Goal: Task Accomplishment & Management: Manage account settings

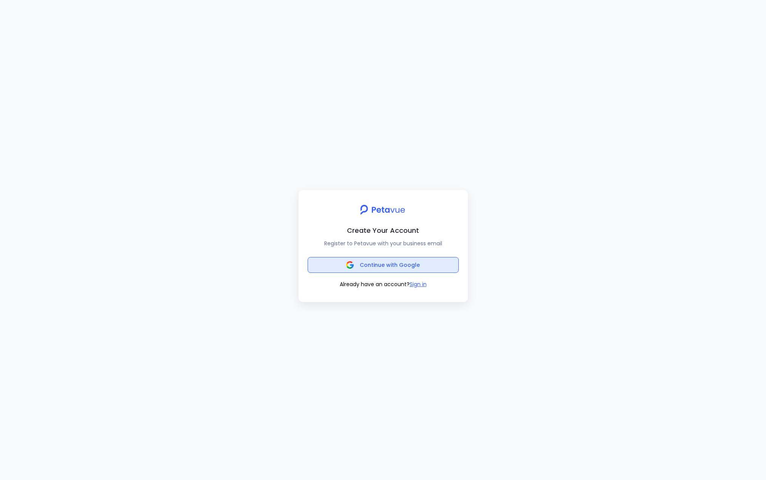
click at [386, 264] on span "Continue with Google" at bounding box center [390, 265] width 60 height 8
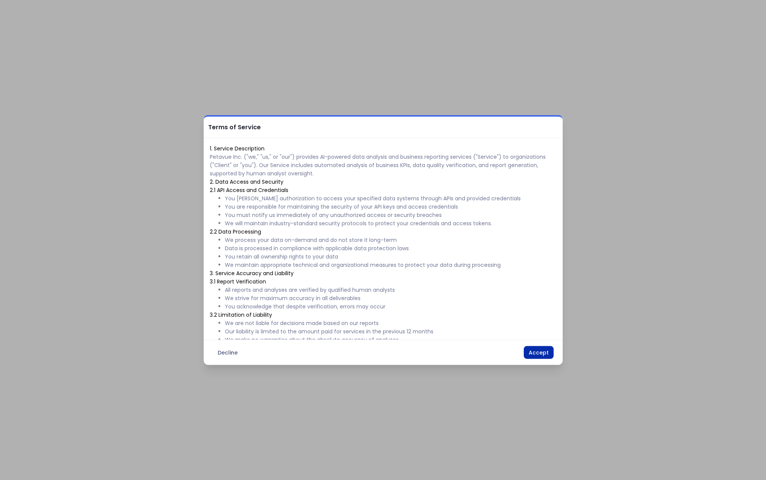
click at [540, 355] on button "Accept" at bounding box center [539, 352] width 30 height 13
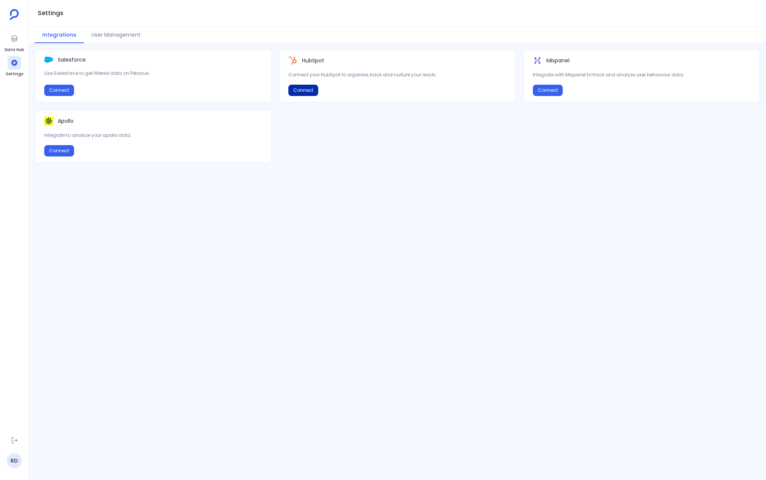
click at [299, 92] on button "Connect" at bounding box center [303, 90] width 30 height 11
click at [312, 88] on button "View Details" at bounding box center [306, 90] width 37 height 11
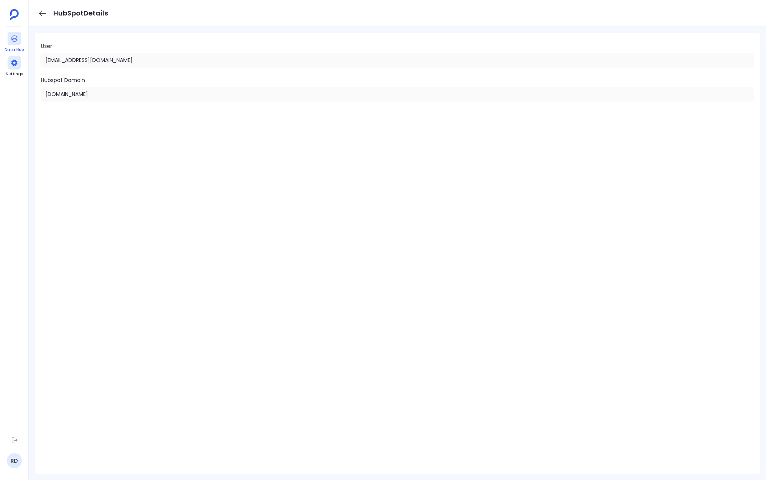
click at [15, 42] on div at bounding box center [15, 39] width 14 height 14
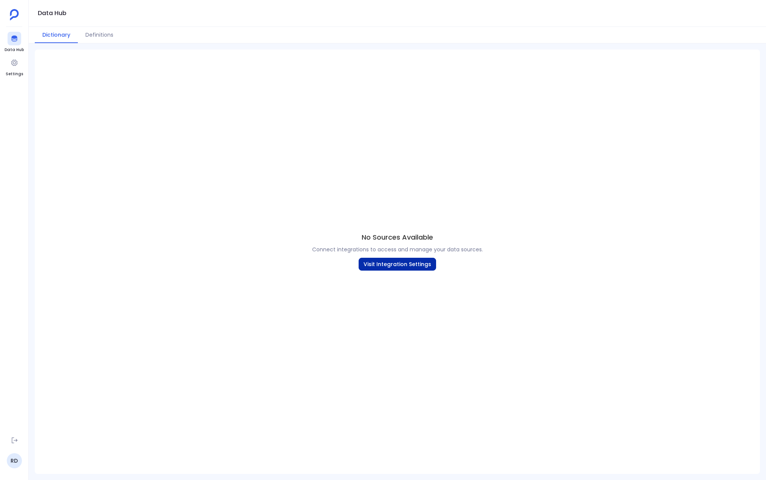
click at [395, 265] on button "Visit Integration Settings" at bounding box center [398, 264] width 78 height 13
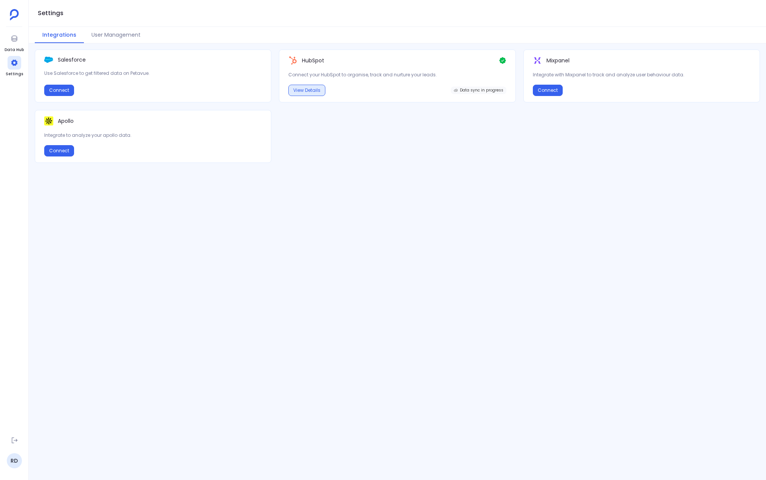
click at [306, 90] on button "View Details" at bounding box center [306, 90] width 37 height 11
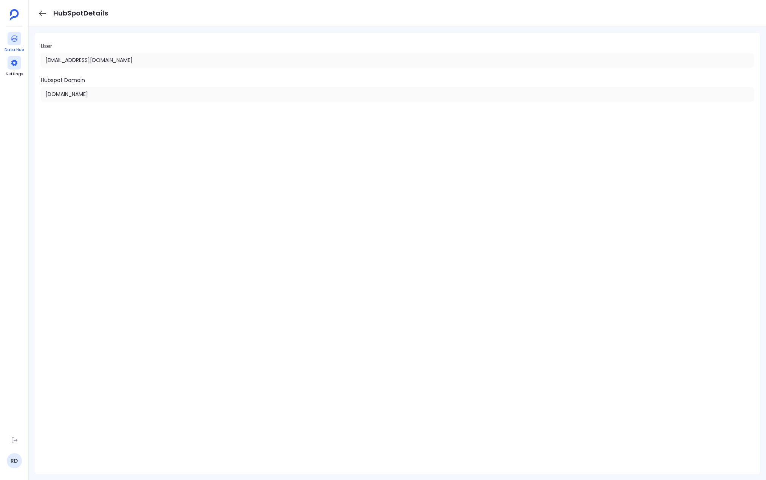
click at [11, 42] on icon at bounding box center [15, 39] width 8 height 8
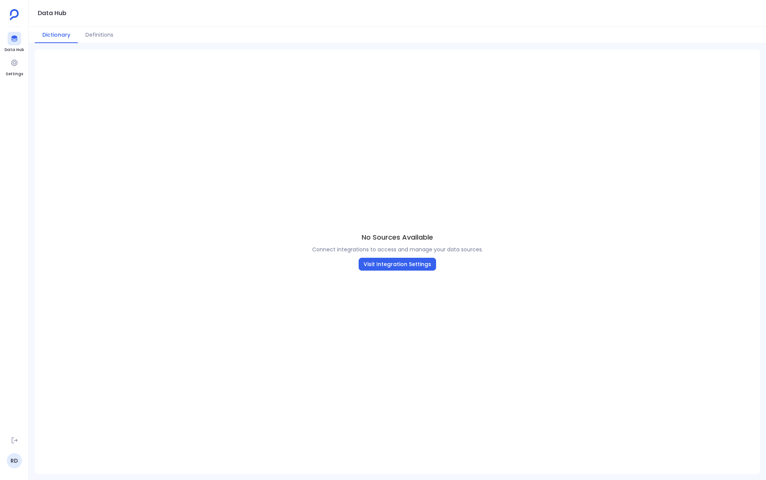
click at [14, 18] on img at bounding box center [14, 14] width 9 height 11
click at [8, 65] on div at bounding box center [15, 63] width 14 height 14
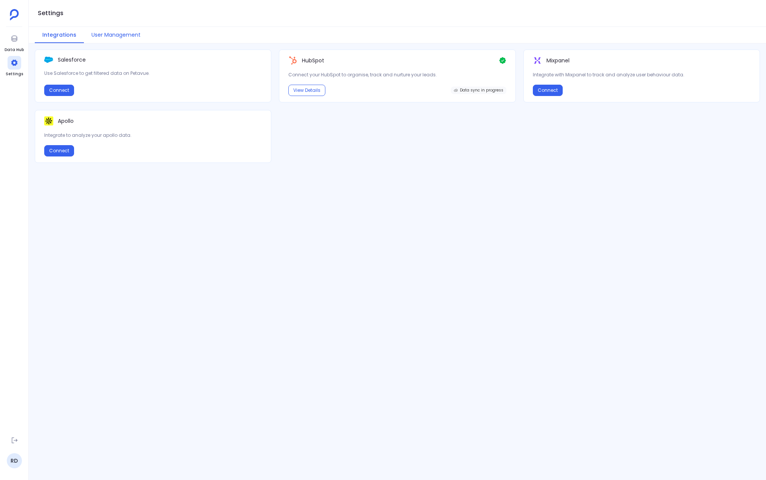
click at [111, 34] on button "User Management" at bounding box center [116, 35] width 64 height 16
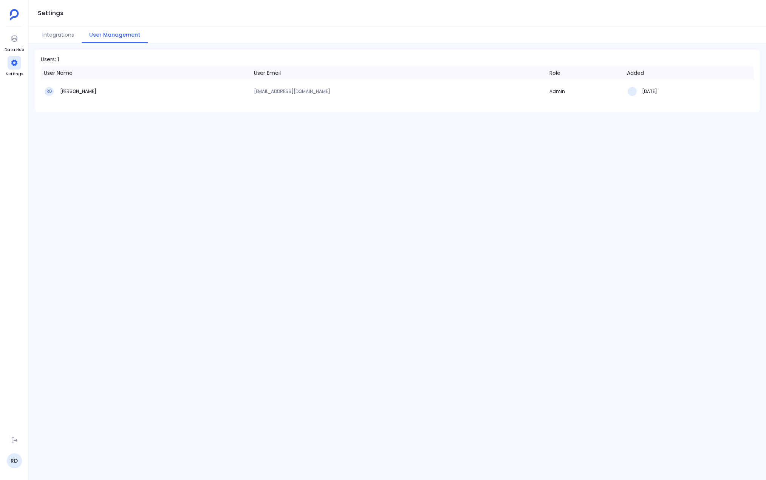
click at [6, 459] on ul "RD" at bounding box center [14, 451] width 19 height 35
click at [12, 459] on link "RD" at bounding box center [14, 460] width 15 height 15
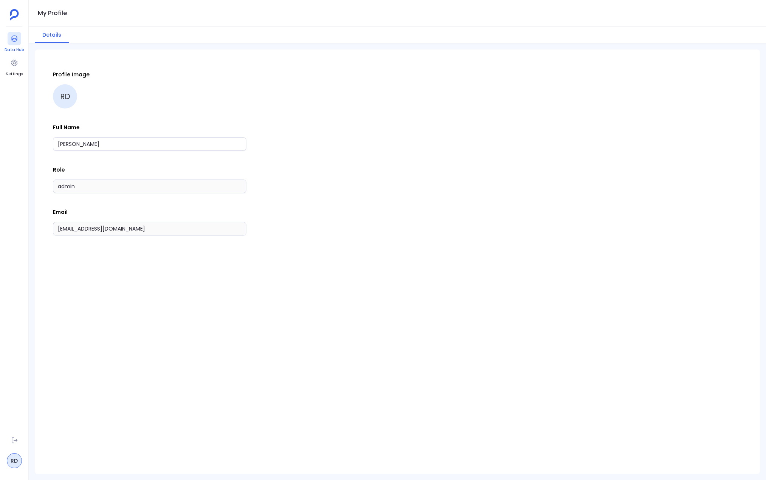
click at [11, 42] on icon at bounding box center [15, 39] width 8 height 8
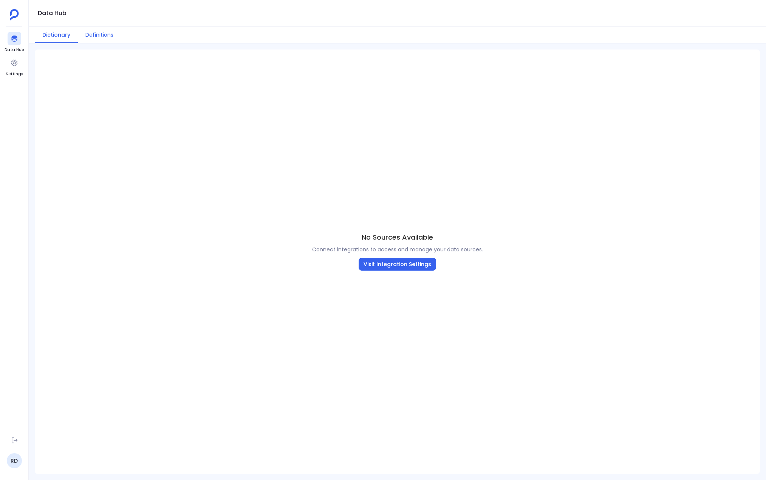
click at [106, 39] on button "Definitions" at bounding box center [99, 35] width 43 height 16
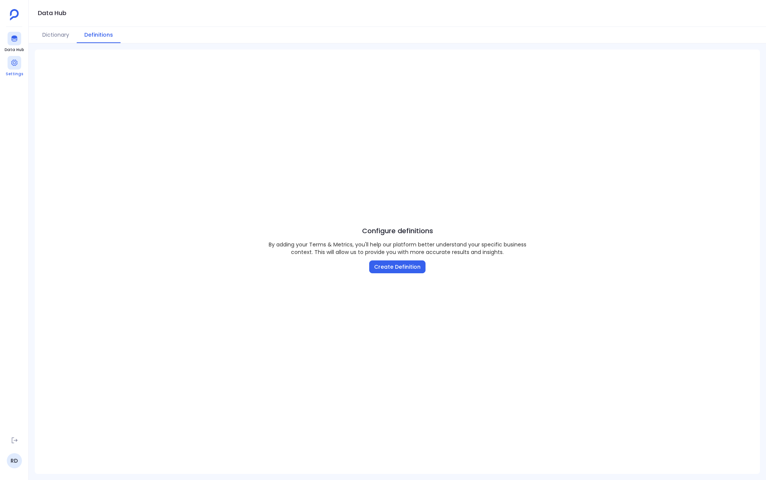
click at [14, 61] on icon at bounding box center [15, 63] width 8 height 8
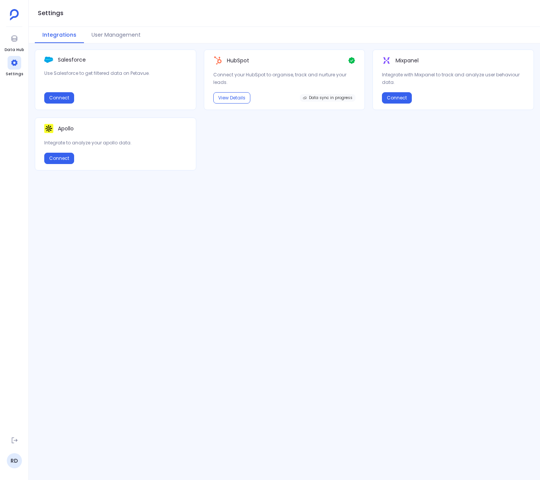
click at [206, 253] on div "Salesforce Use Salesforce to get filtered data on Petavue. Connect HubSpot Conn…" at bounding box center [284, 262] width 511 height 425
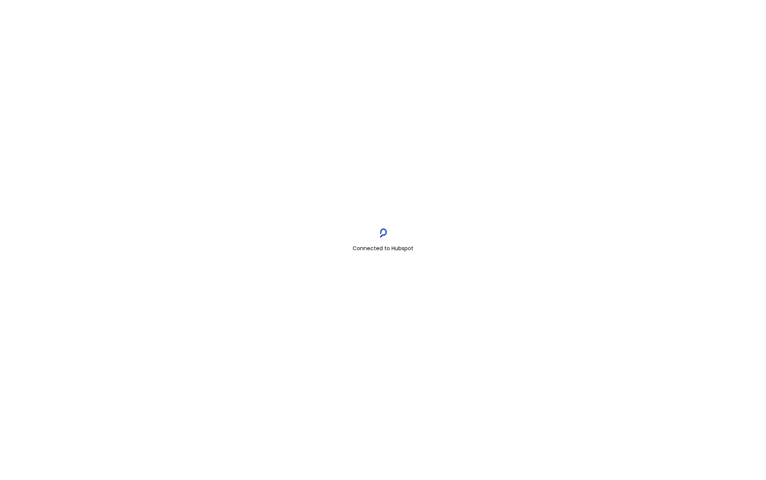
drag, startPoint x: 427, startPoint y: 253, endPoint x: 422, endPoint y: 247, distance: 6.7
click at [424, 249] on div "Connected to Hubspot" at bounding box center [383, 240] width 766 height 480
click at [383, 229] on img at bounding box center [383, 233] width 9 height 11
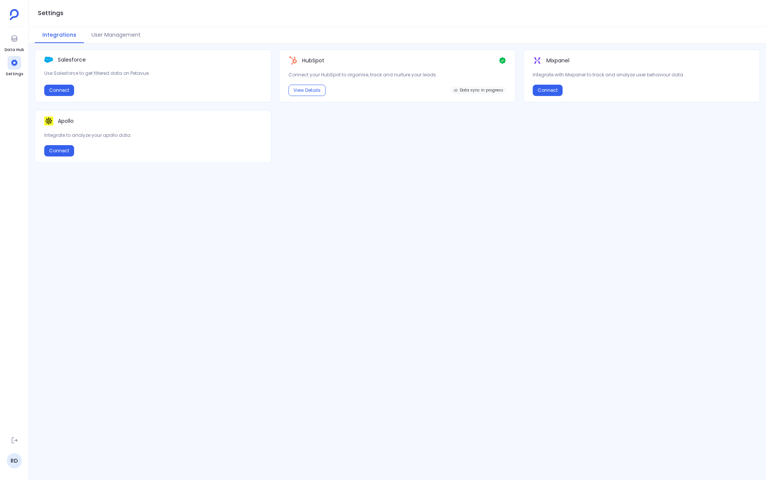
click at [476, 152] on div "Salesforce Use Salesforce to get filtered data on Petavue. Connect HubSpot Conn…" at bounding box center [397, 106] width 725 height 113
click at [304, 89] on button "View Details" at bounding box center [306, 90] width 37 height 11
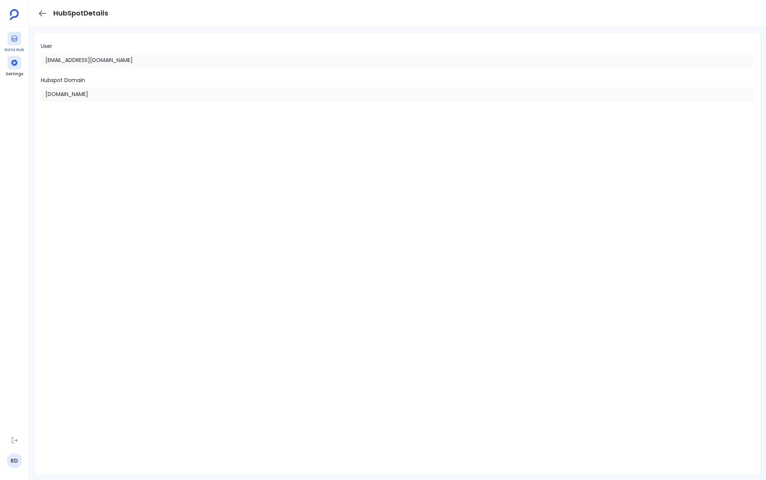
click at [11, 43] on div at bounding box center [15, 39] width 14 height 14
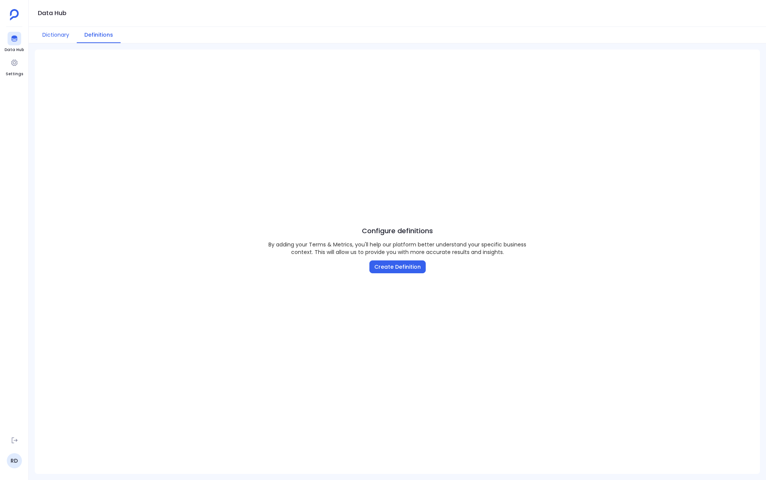
click at [51, 33] on button "Dictionary" at bounding box center [56, 35] width 42 height 16
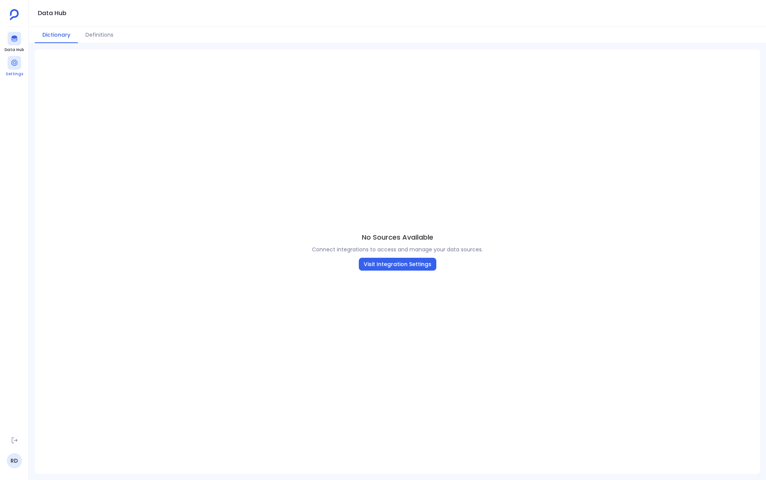
click at [11, 72] on span "Settings" at bounding box center [14, 74] width 17 height 6
